Goal: Information Seeking & Learning: Check status

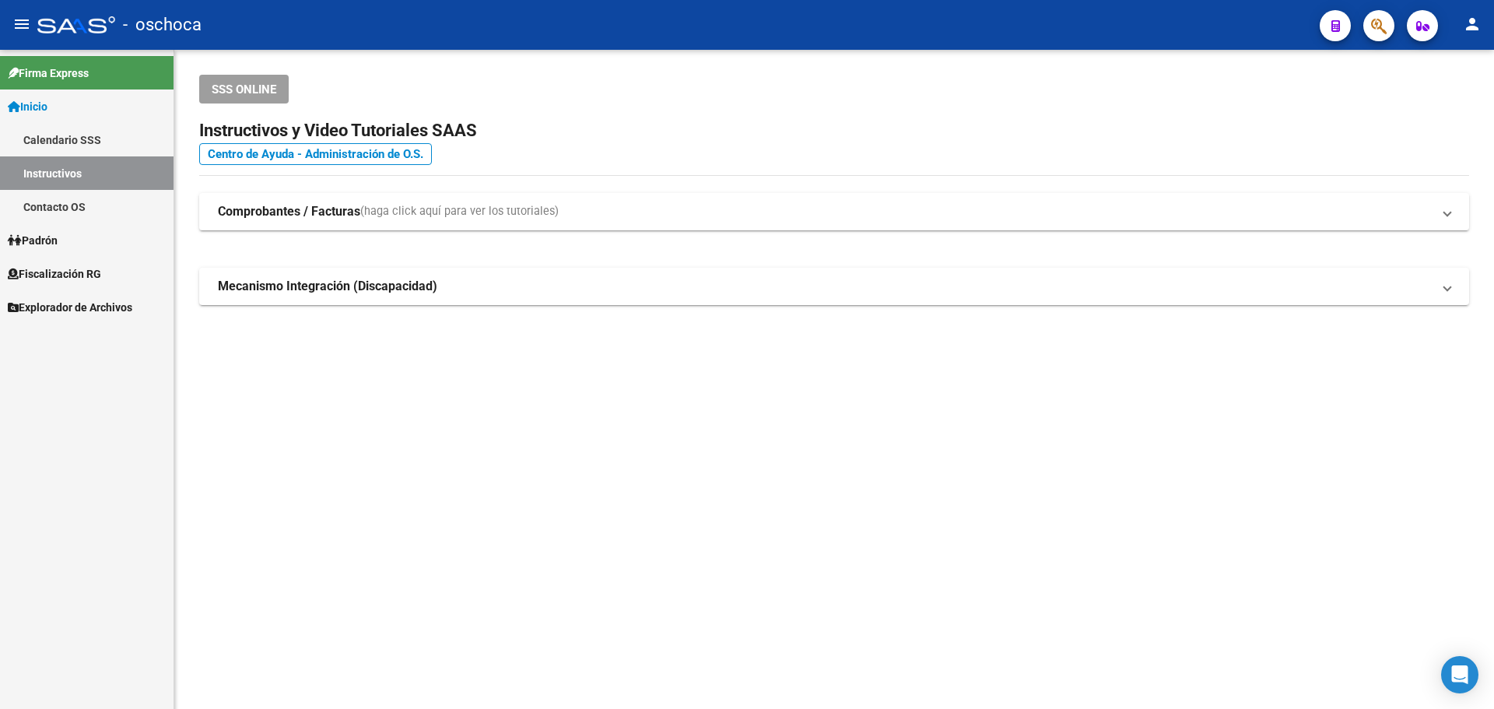
click at [82, 262] on link "Fiscalización RG" at bounding box center [86, 273] width 173 height 33
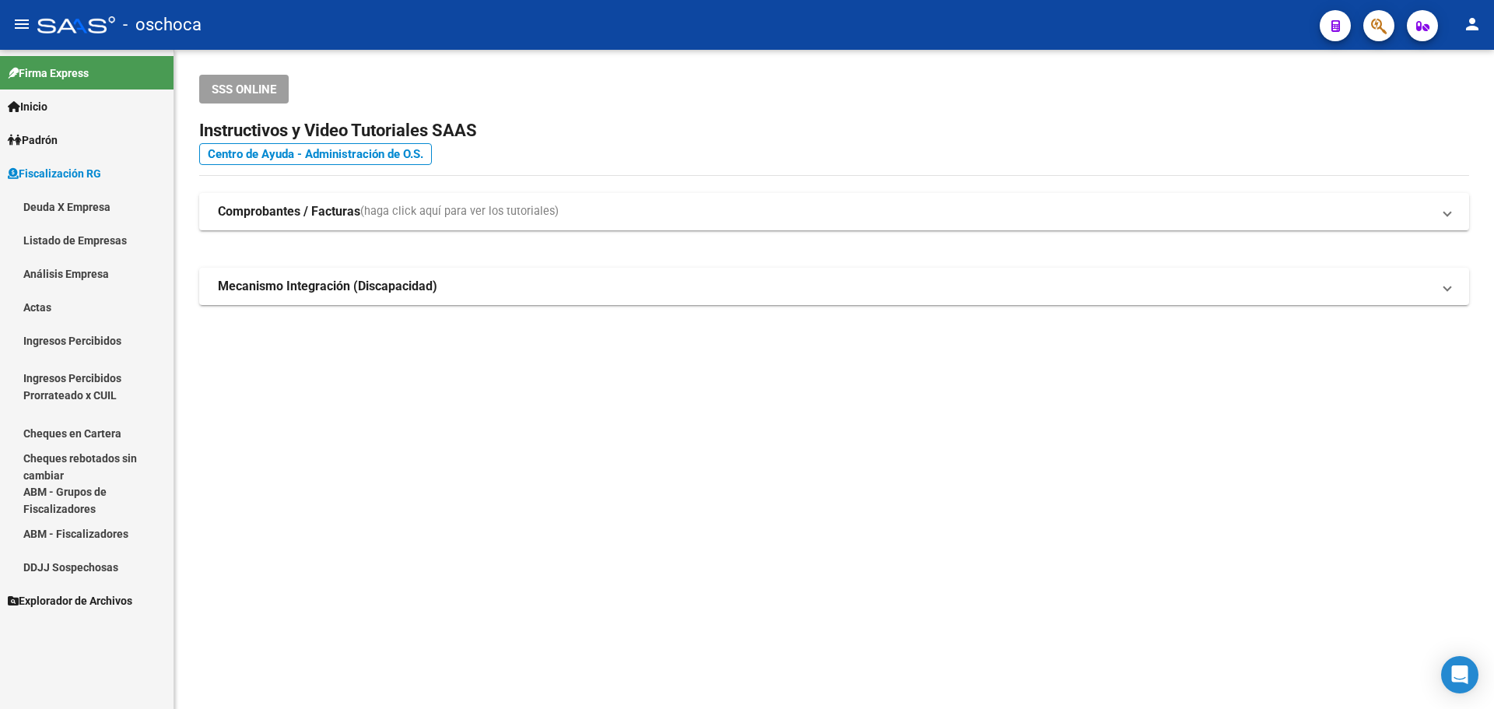
click at [89, 279] on link "Análisis Empresa" at bounding box center [86, 273] width 173 height 33
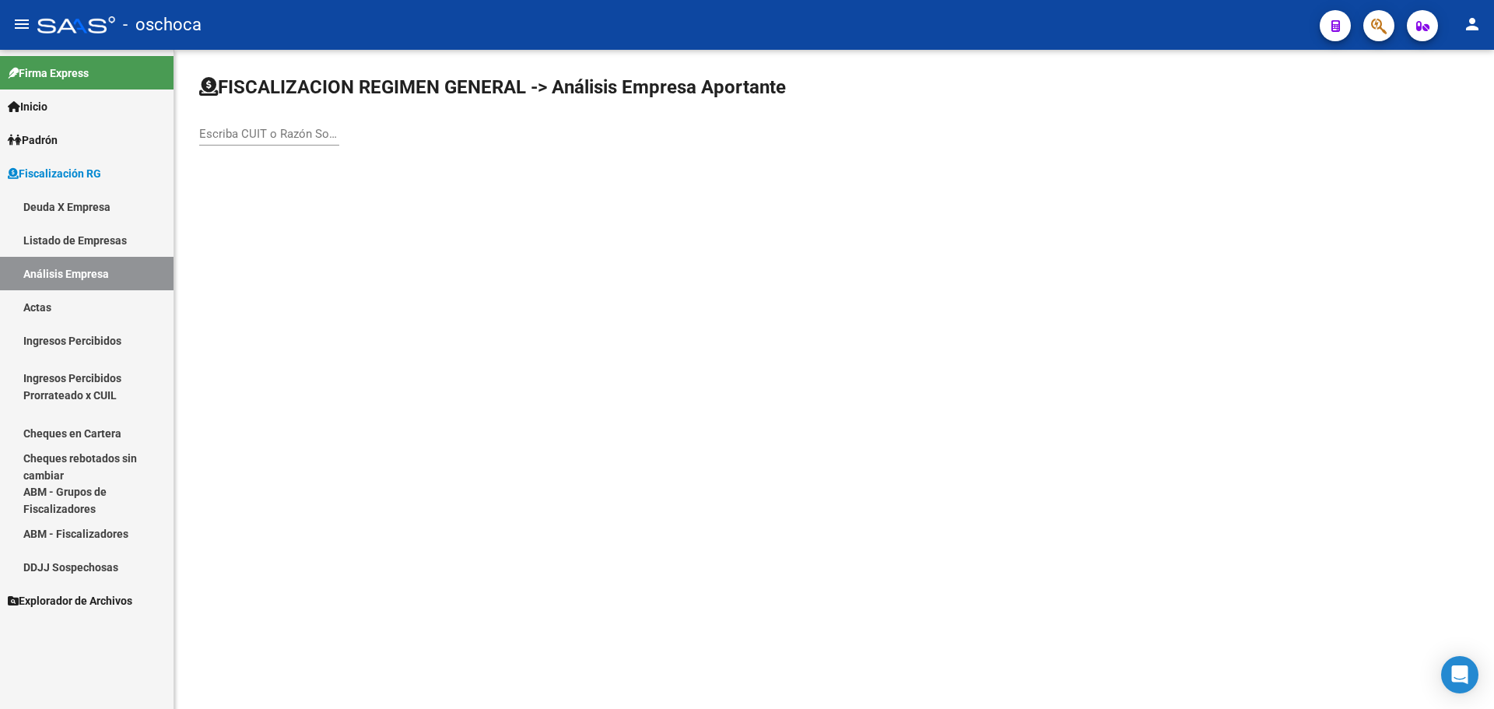
click at [239, 143] on div "Escriba CUIT o Razón Social para buscar" at bounding box center [269, 128] width 140 height 33
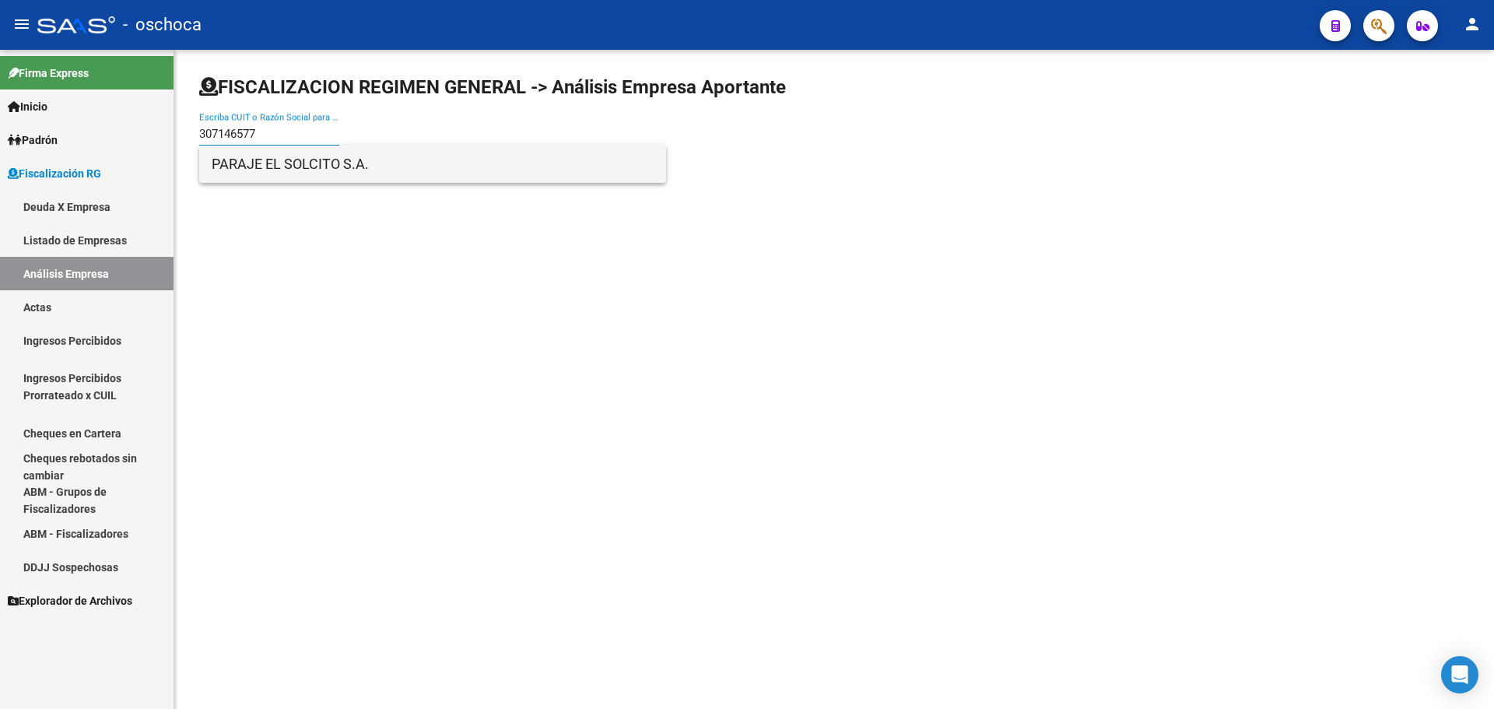
type input "307146577"
click at [253, 171] on span "PARAJE EL SOLCITO S.A." at bounding box center [433, 163] width 442 height 37
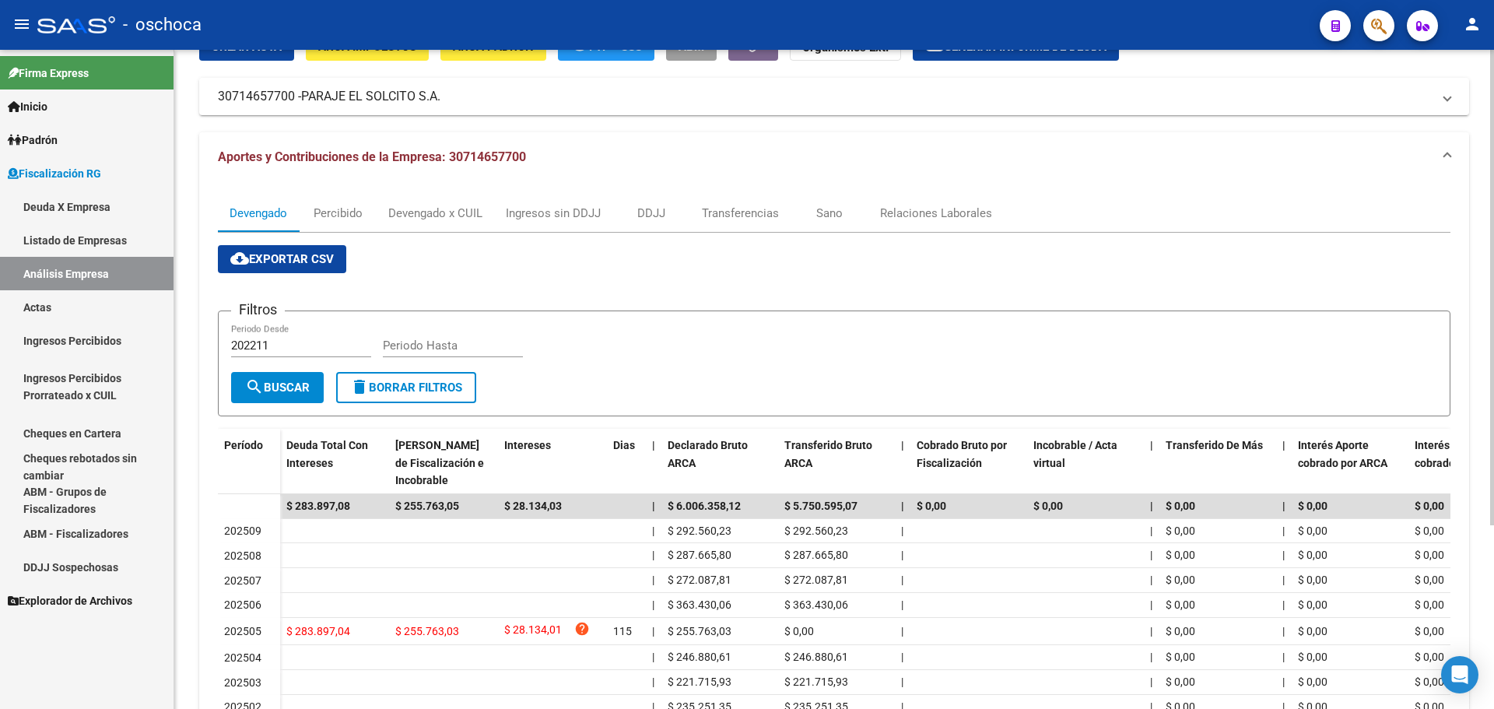
scroll to position [78, 0]
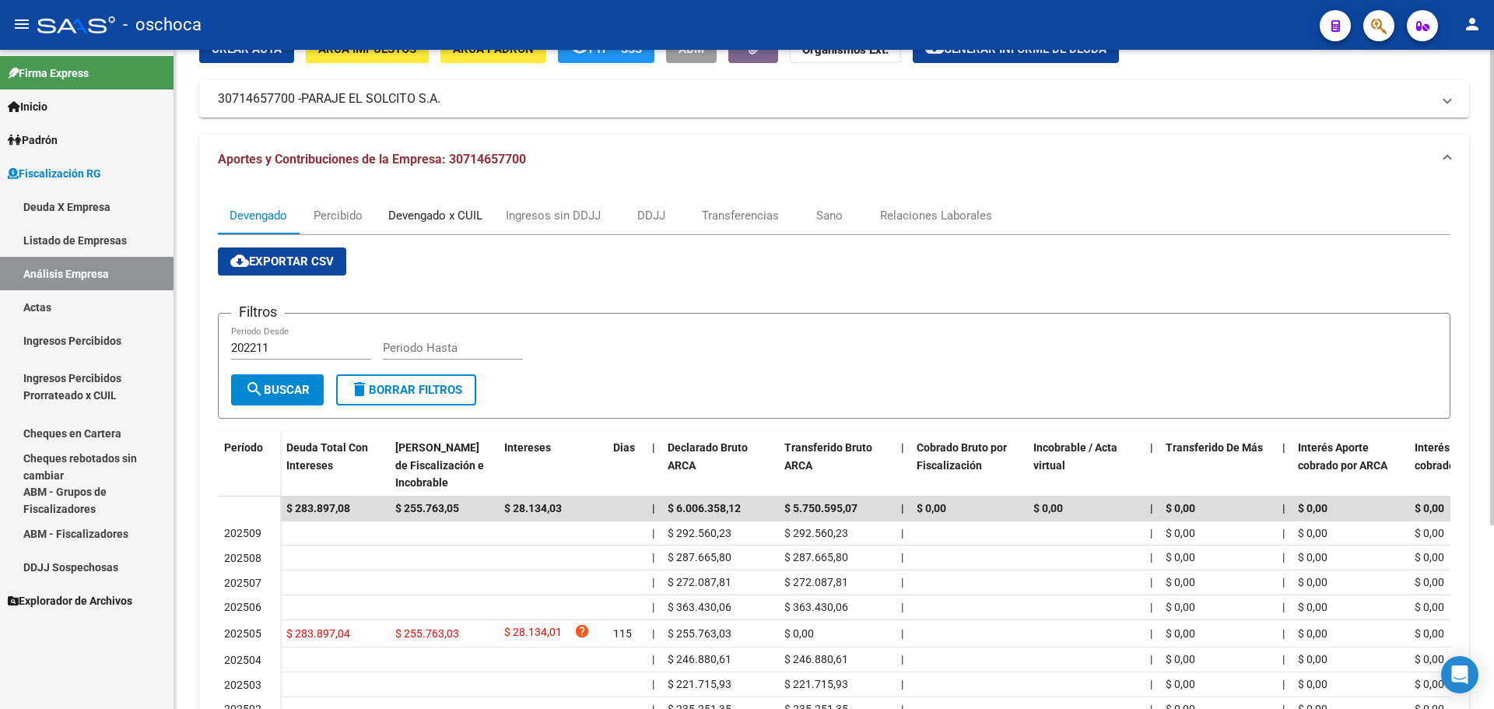
click at [470, 212] on div "Devengado x CUIL" at bounding box center [435, 215] width 94 height 17
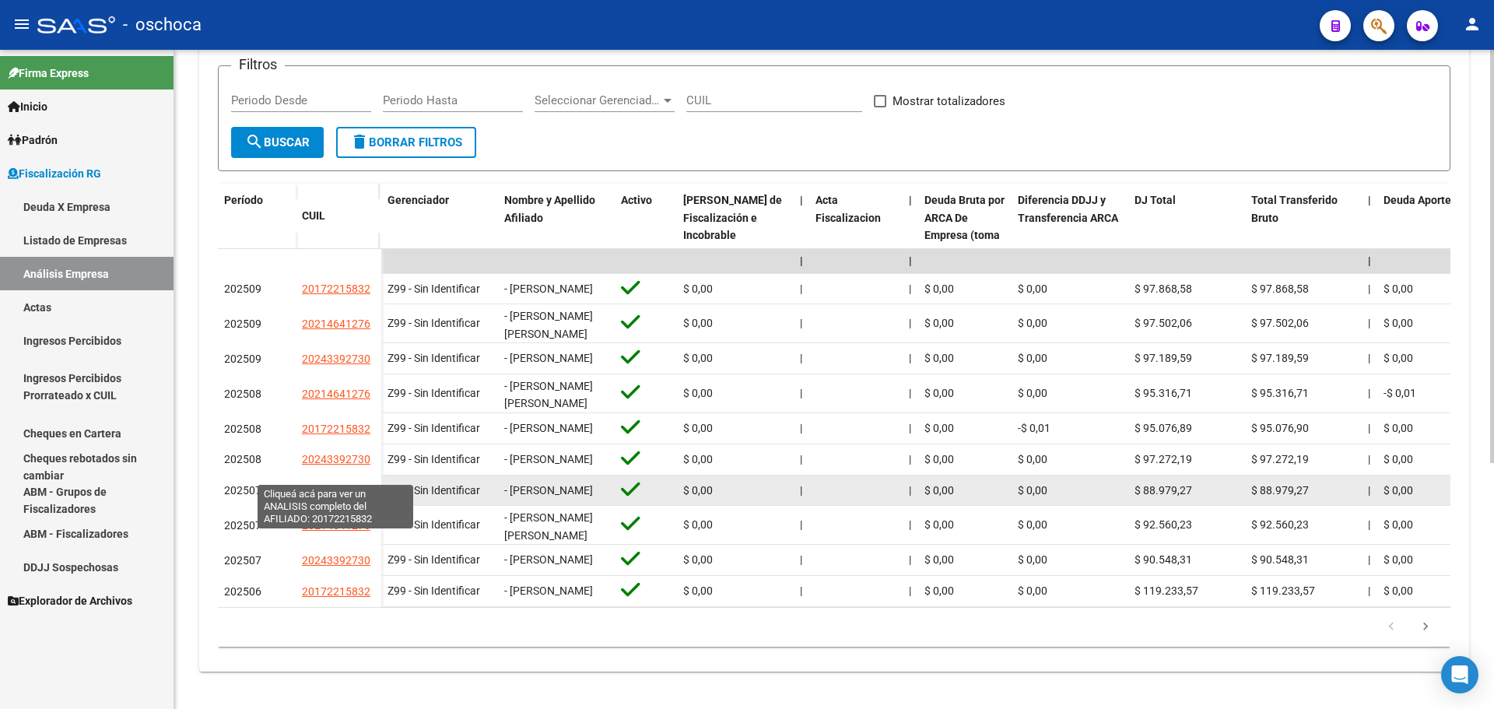
scroll to position [389, 0]
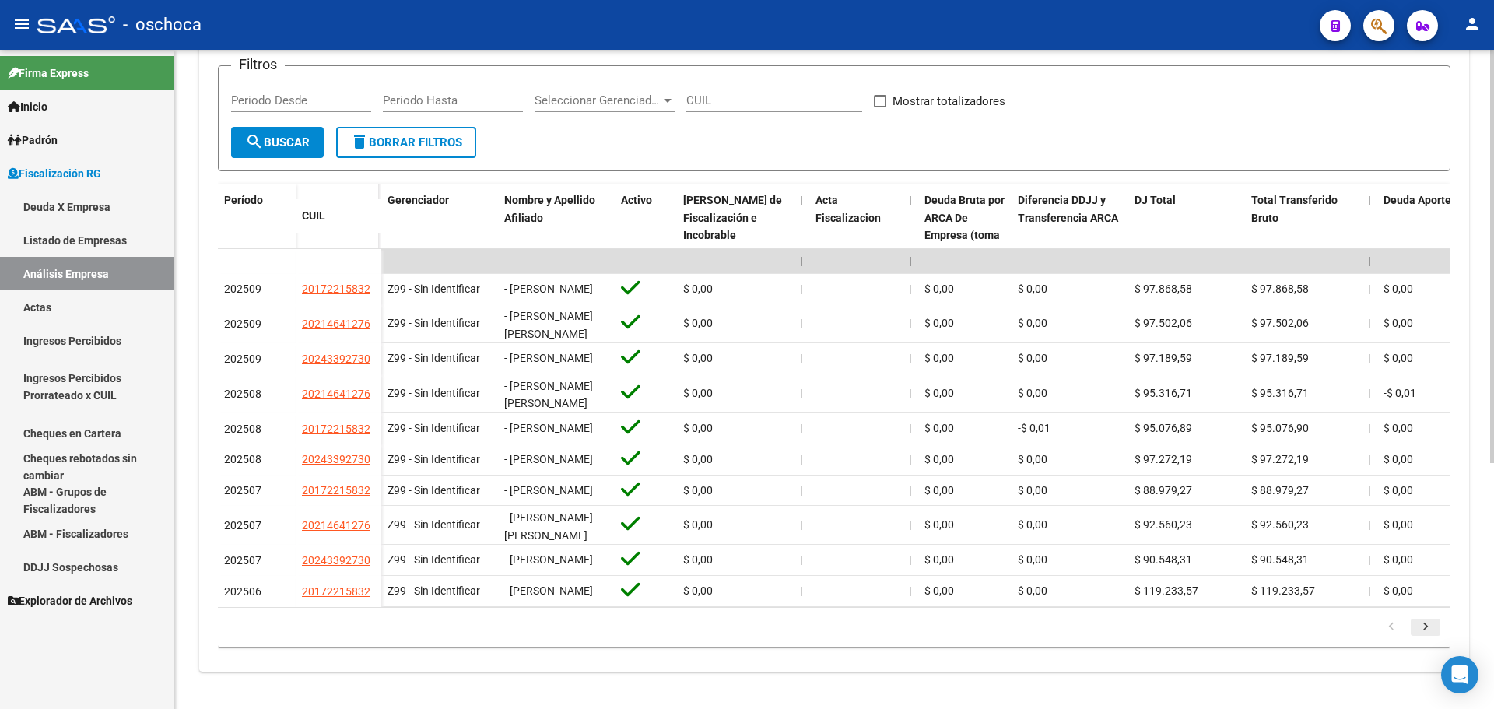
click at [1417, 631] on icon "go to next page" at bounding box center [1425, 628] width 20 height 19
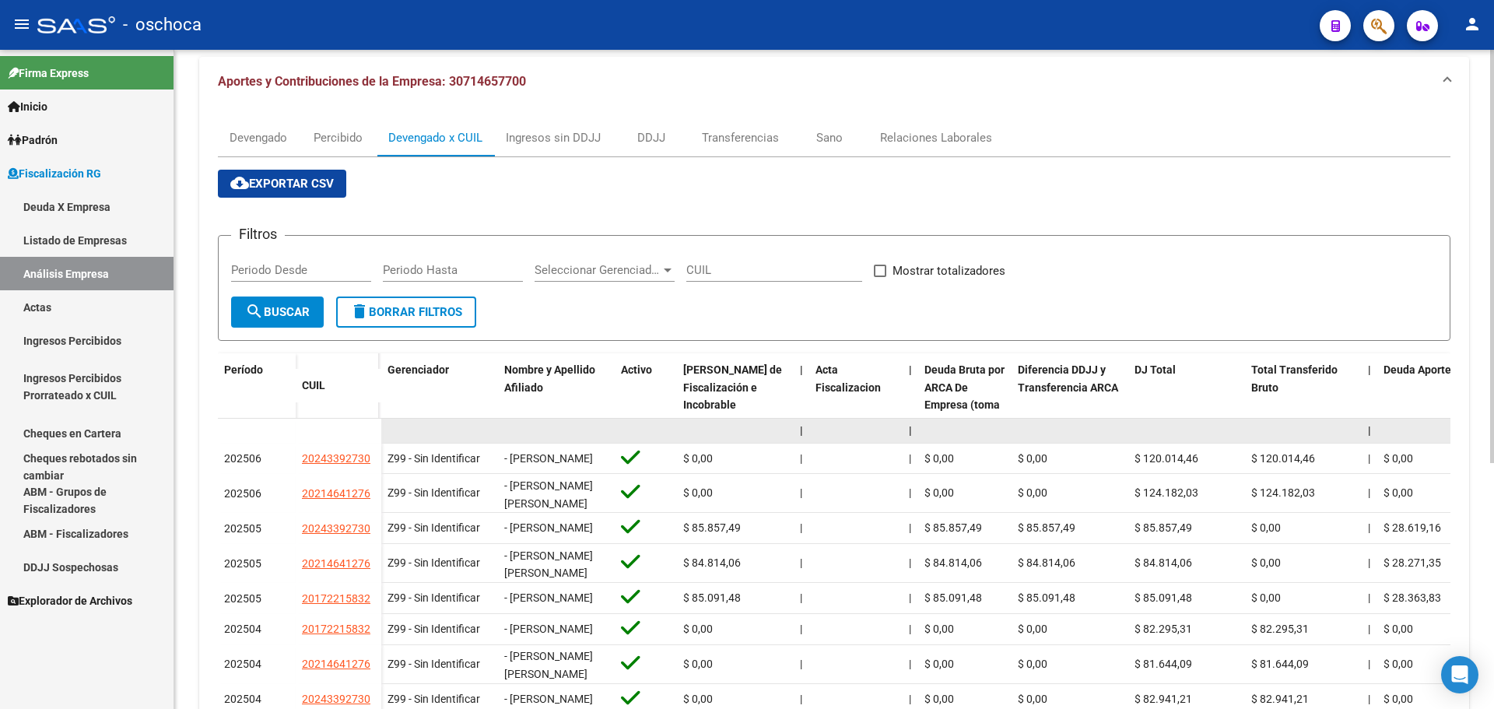
scroll to position [311, 0]
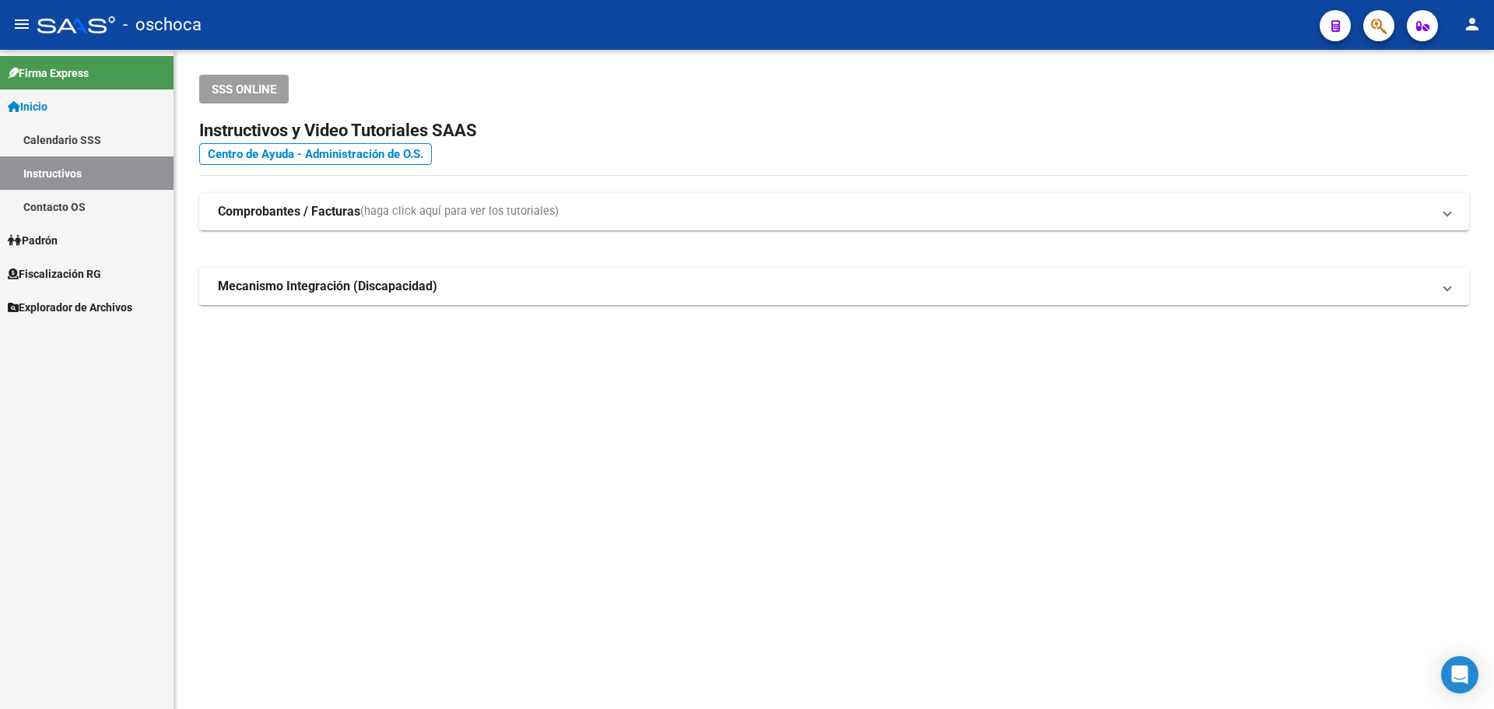
click at [67, 262] on link "Fiscalización RG" at bounding box center [86, 273] width 173 height 33
click at [64, 270] on span "Fiscalización RG" at bounding box center [54, 273] width 93 height 17
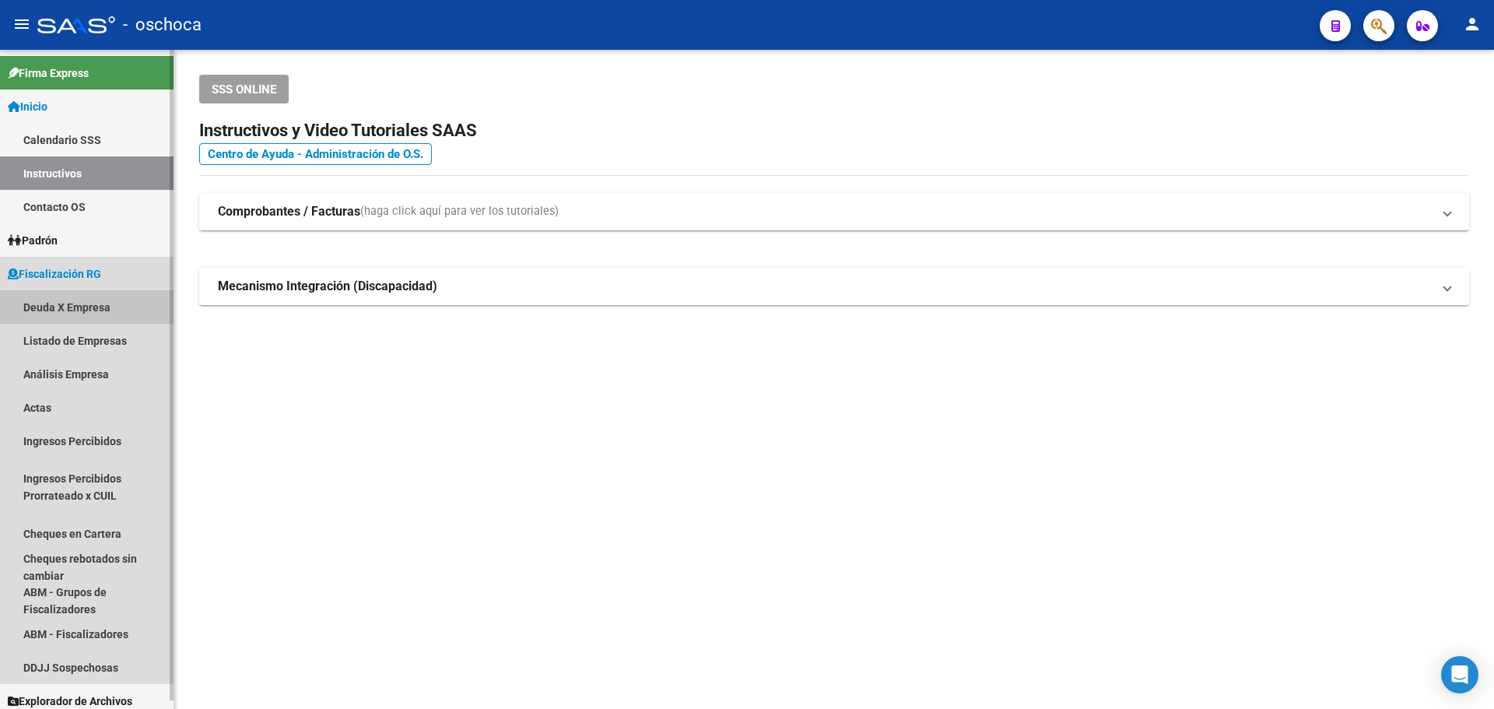
click at [74, 299] on link "Deuda X Empresa" at bounding box center [86, 306] width 173 height 33
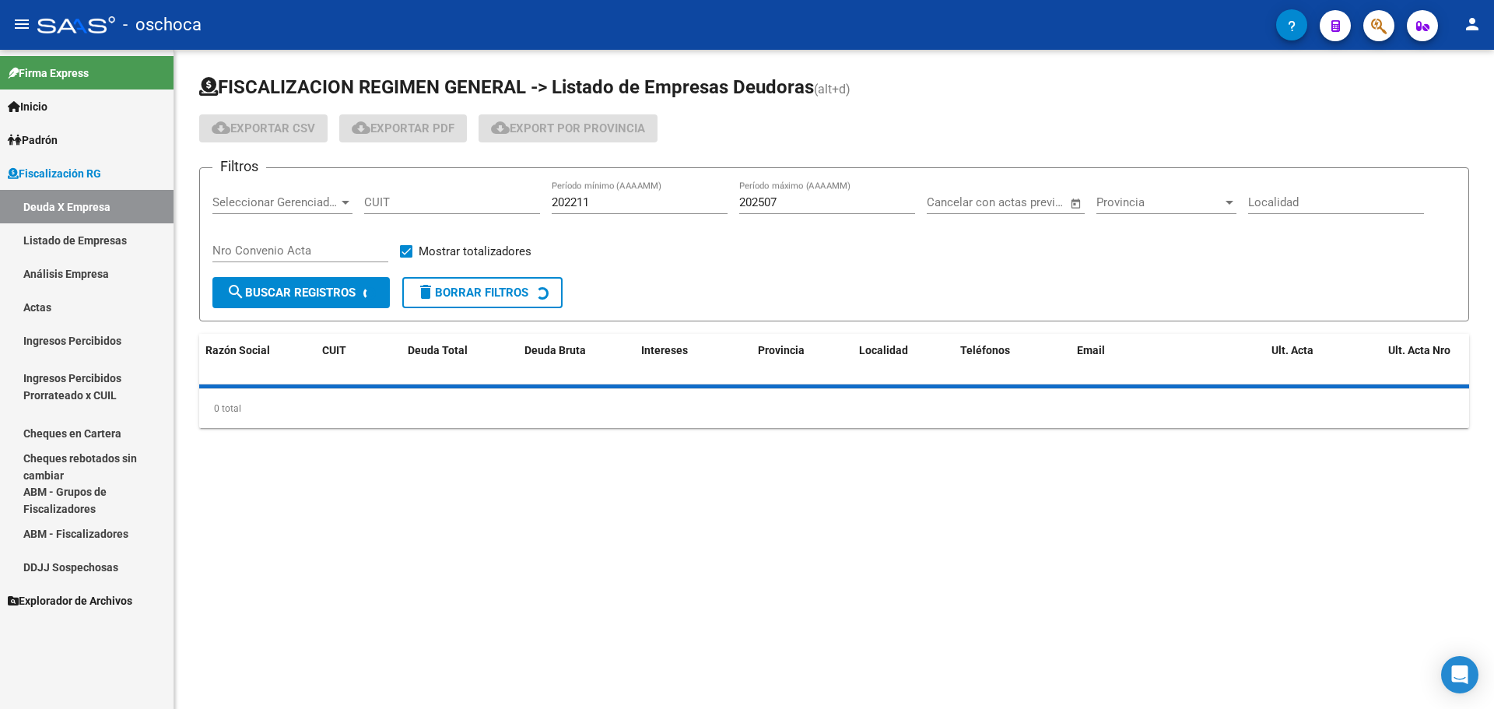
click at [87, 276] on link "Análisis Empresa" at bounding box center [86, 273] width 173 height 33
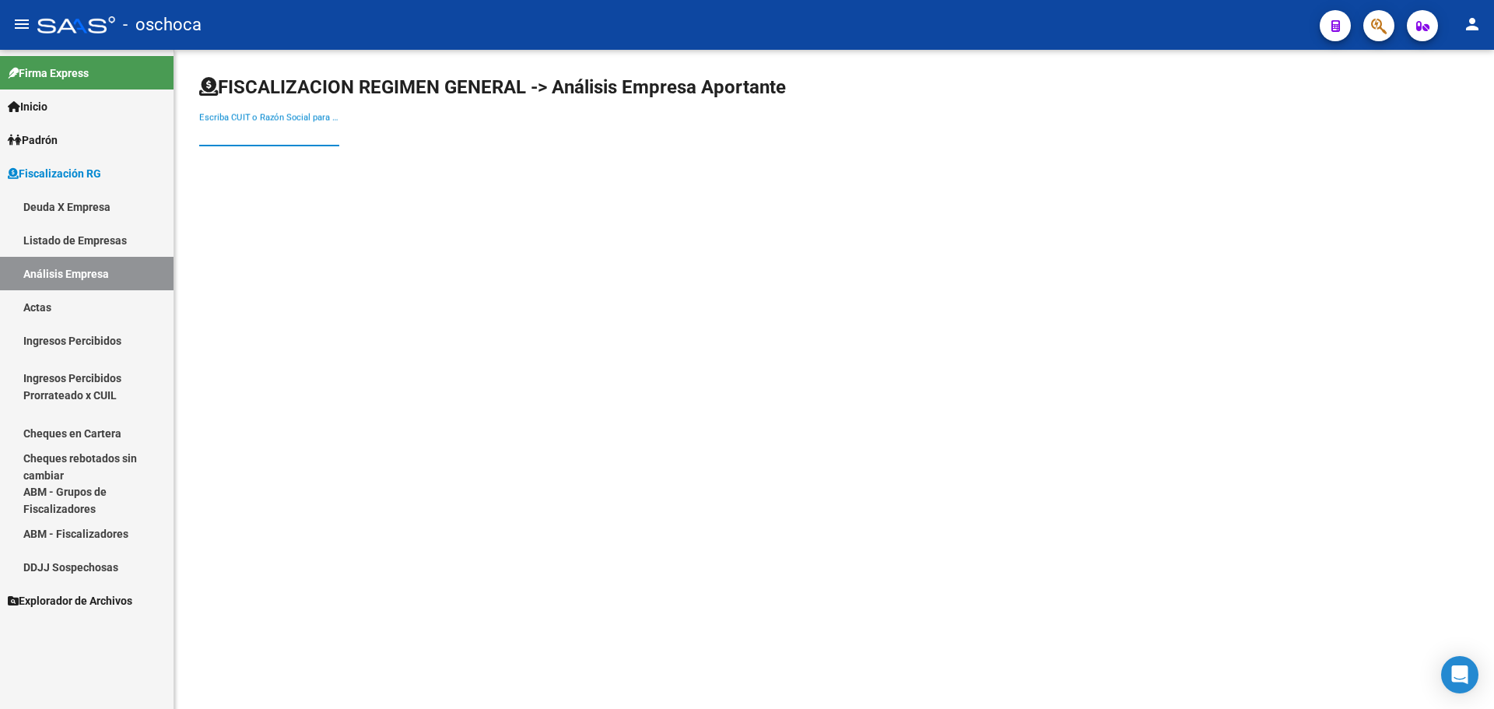
click at [263, 134] on input "Escriba CUIT o Razón Social para buscar" at bounding box center [269, 134] width 140 height 14
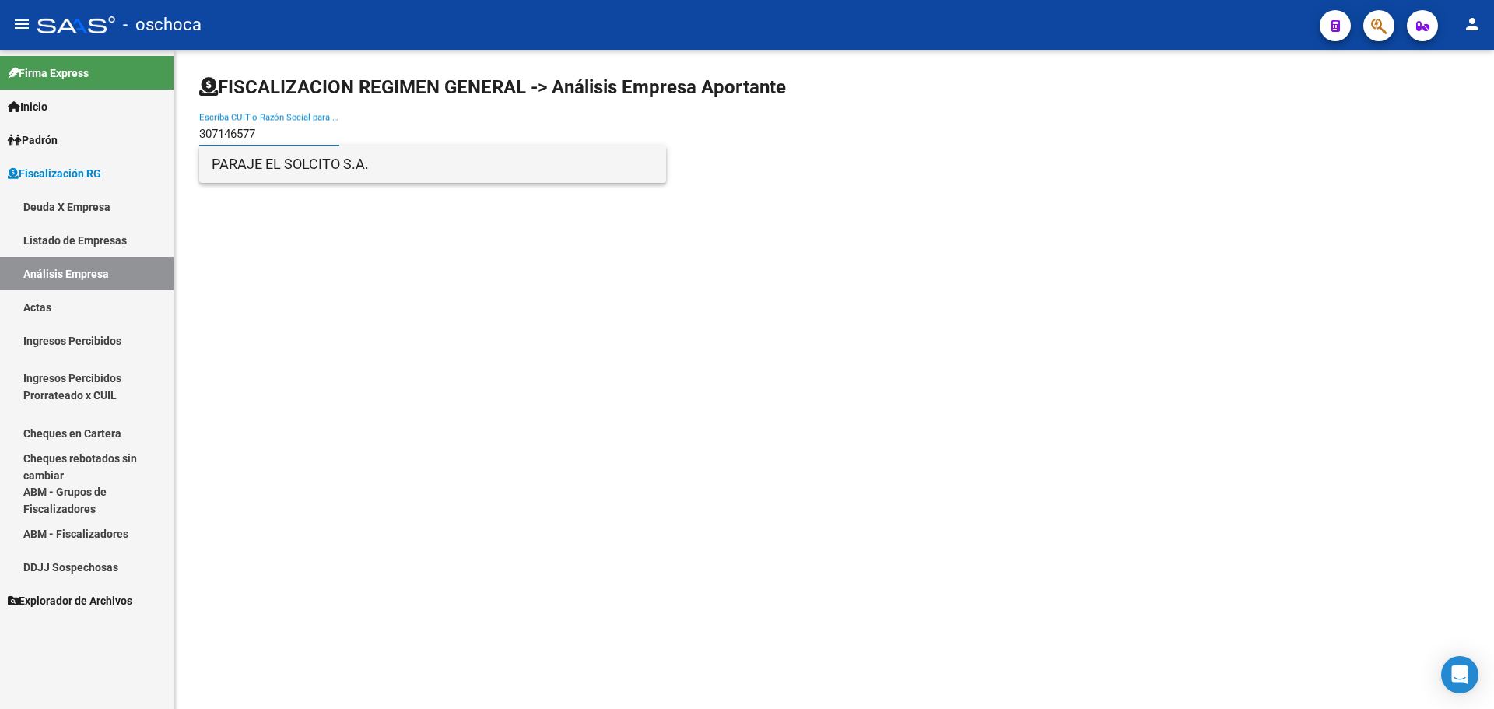
type input "307146577"
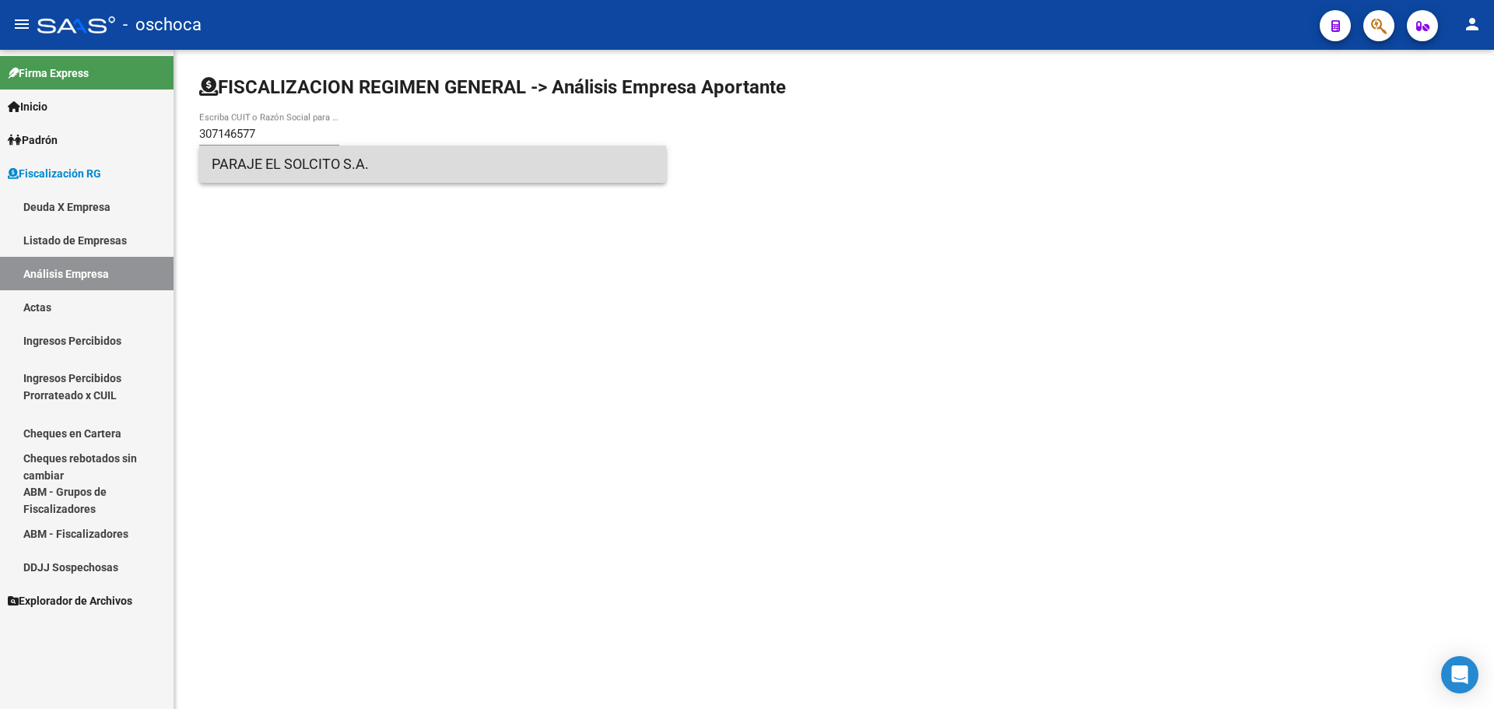
click at [285, 152] on span "PARAJE EL SOLCITO S.A." at bounding box center [433, 163] width 442 height 37
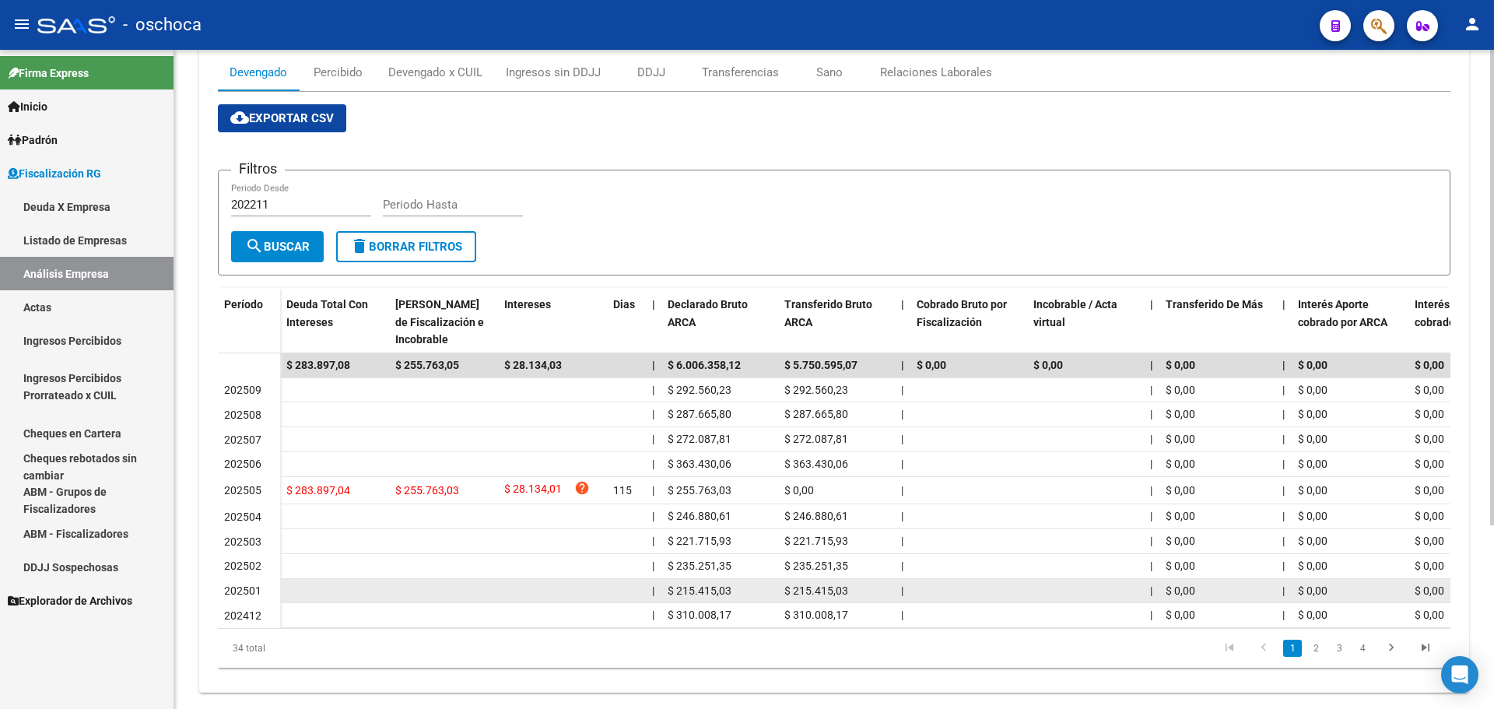
scroll to position [233, 0]
